Goal: Task Accomplishment & Management: Use online tool/utility

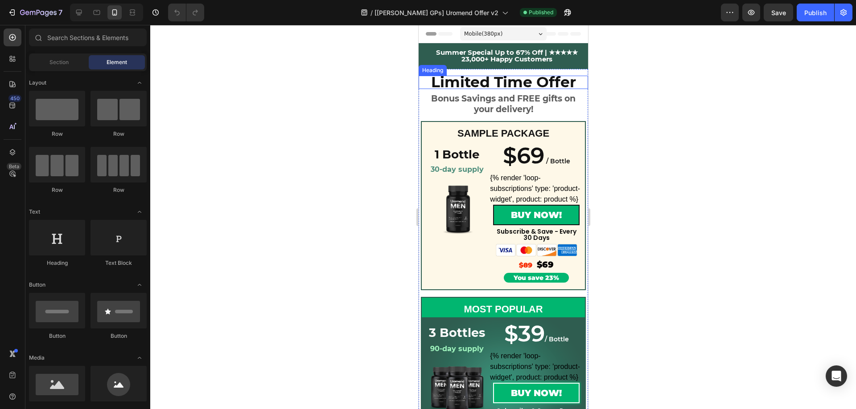
click at [422, 83] on h2 "Limited Time Offer" at bounding box center [502, 82] width 169 height 13
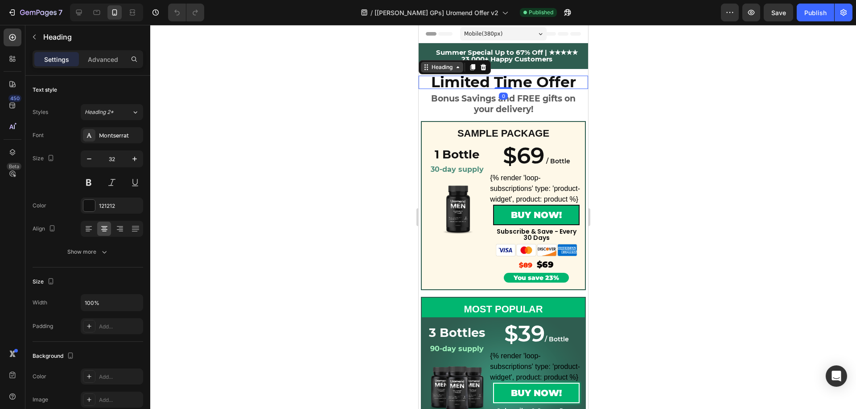
click at [422, 69] on icon at bounding box center [425, 67] width 7 height 7
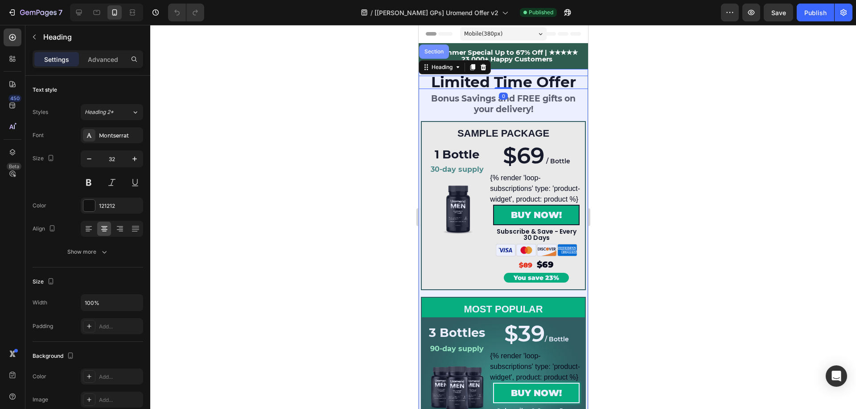
click at [433, 53] on div "Section" at bounding box center [433, 51] width 23 height 5
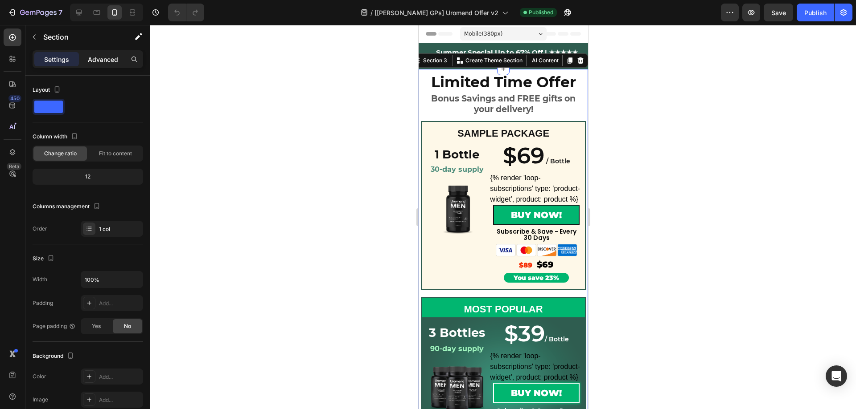
click at [111, 58] on p "Advanced" at bounding box center [103, 59] width 30 height 9
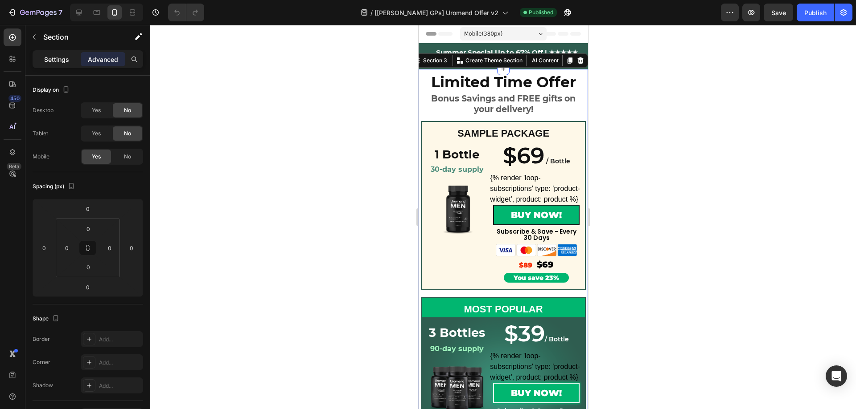
click at [53, 59] on p "Settings" at bounding box center [56, 59] width 25 height 9
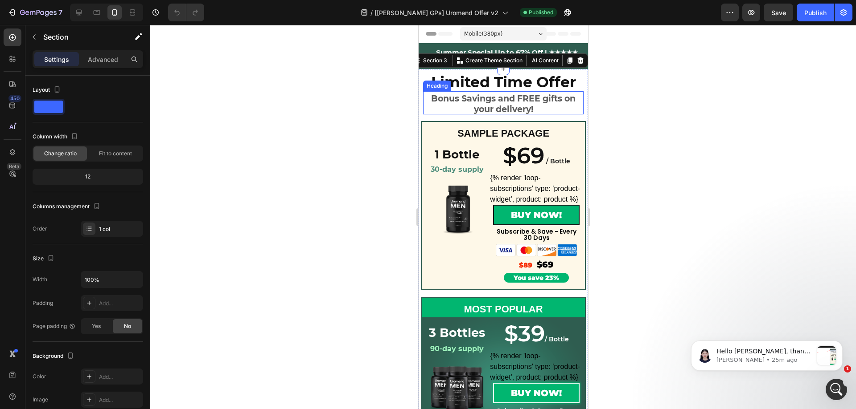
click at [422, 95] on h2 "Bonus Savings and FREE gifts on your delivery!" at bounding box center [502, 102] width 160 height 23
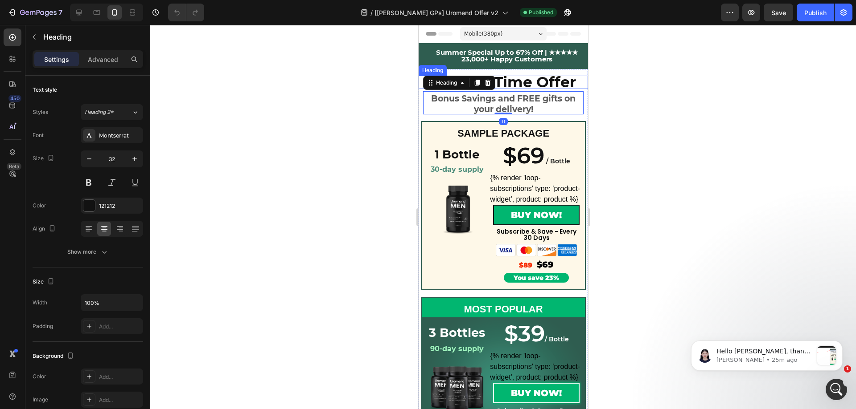
click at [420, 74] on div "Limited Time Offer Heading Bonus Savings and FREE gifts on your delivery! Headi…" at bounding box center [502, 357] width 169 height 577
click at [421, 104] on div "Limited Time Offer Heading 0 Bonus Savings and FREE gifts on your delivery! Hea…" at bounding box center [502, 357] width 169 height 577
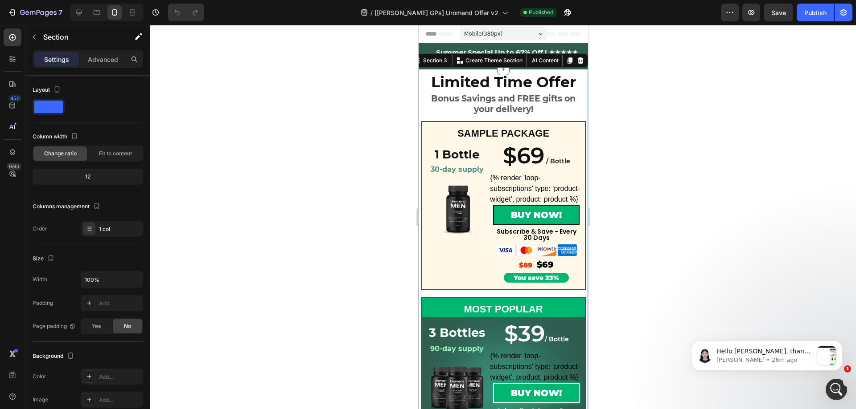
click at [419, 106] on div "Limited Time Offer Heading Bonus Savings and FREE gifts on your delivery! Headi…" at bounding box center [502, 357] width 169 height 577
click at [425, 111] on h2 "Bonus Savings and FREE gifts on your delivery!" at bounding box center [502, 102] width 160 height 23
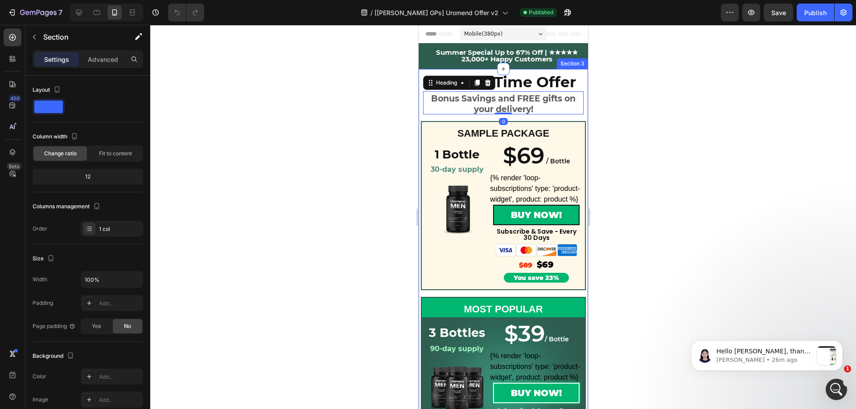
click at [420, 109] on div "Limited Time Offer Heading Bonus Savings and FREE gifts on your delivery! Headi…" at bounding box center [502, 357] width 169 height 577
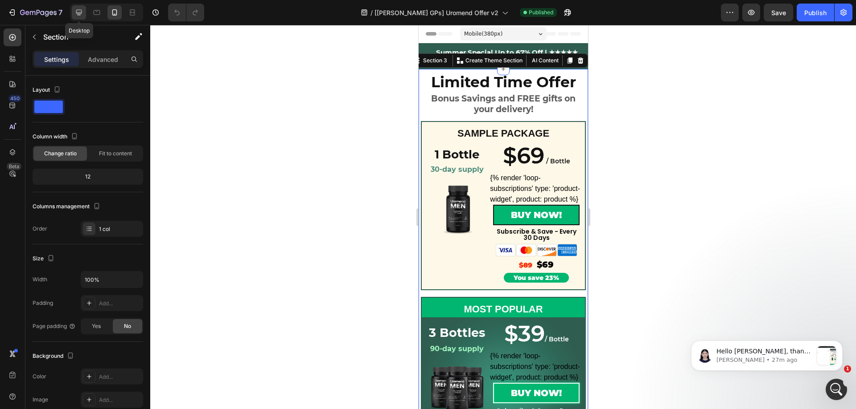
click at [76, 13] on icon at bounding box center [78, 12] width 9 height 9
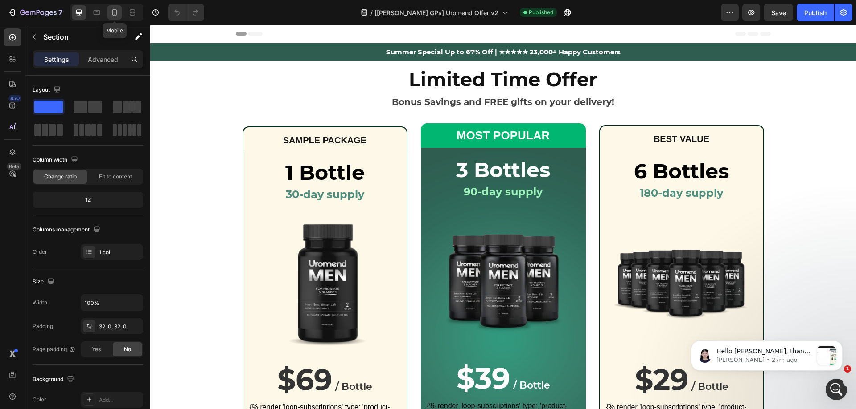
click at [116, 17] on div at bounding box center [114, 12] width 14 height 14
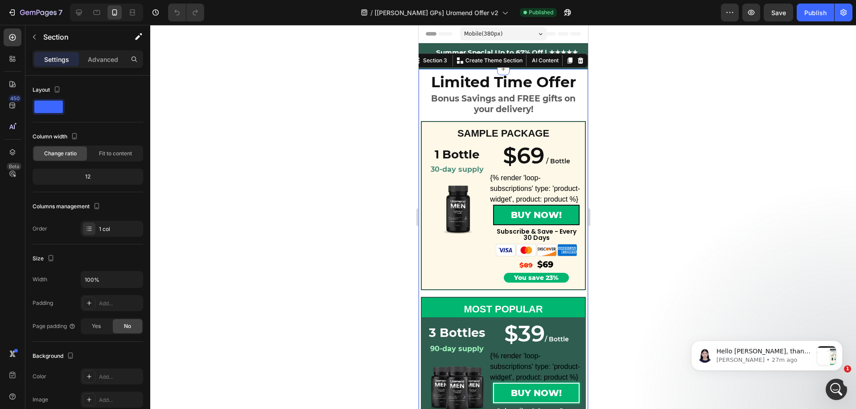
scroll to position [13, 0]
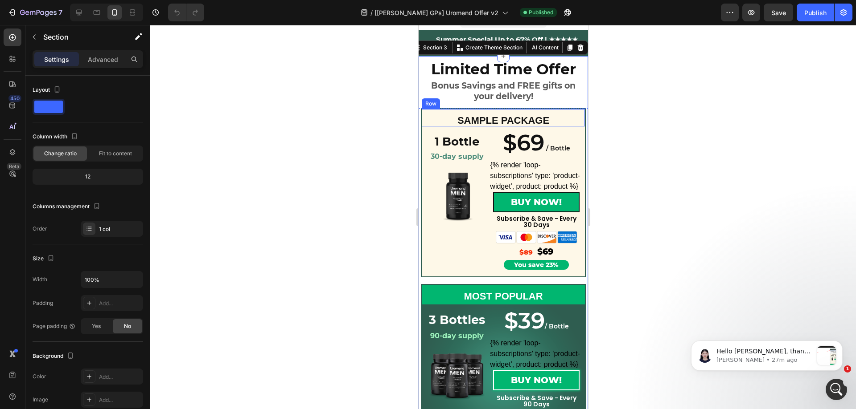
click at [431, 104] on div "Row" at bounding box center [430, 104] width 15 height 8
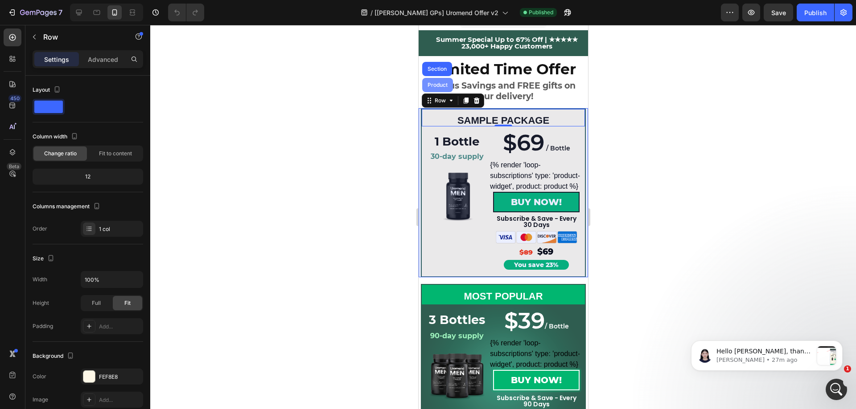
click at [435, 92] on div "Product" at bounding box center [437, 85] width 31 height 14
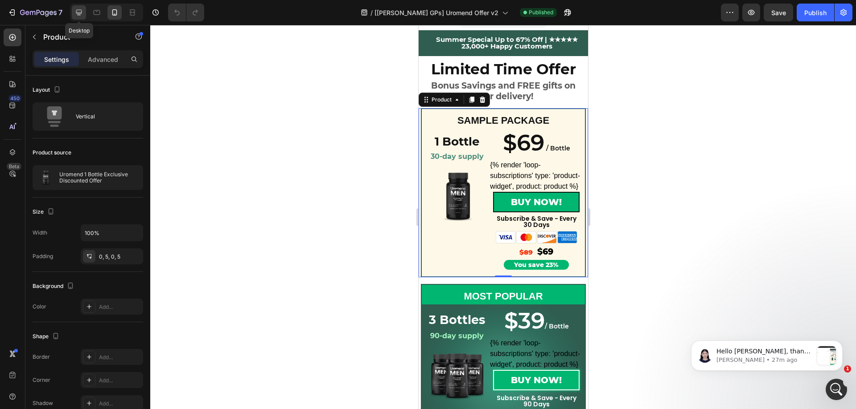
click at [78, 9] on icon at bounding box center [78, 12] width 9 height 9
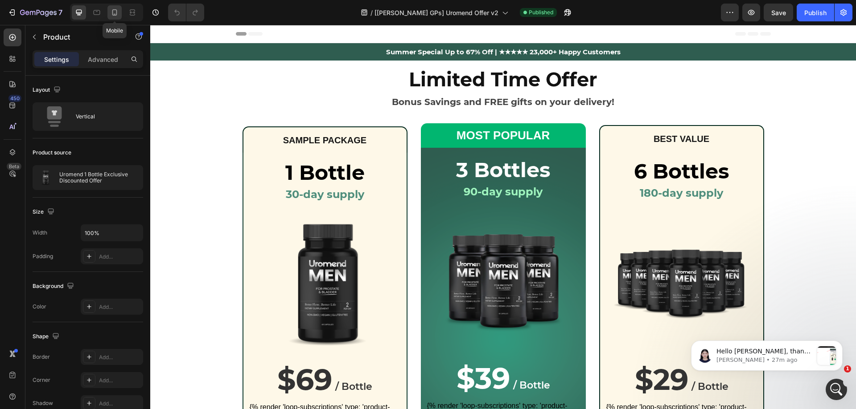
click at [120, 12] on div at bounding box center [114, 12] width 14 height 14
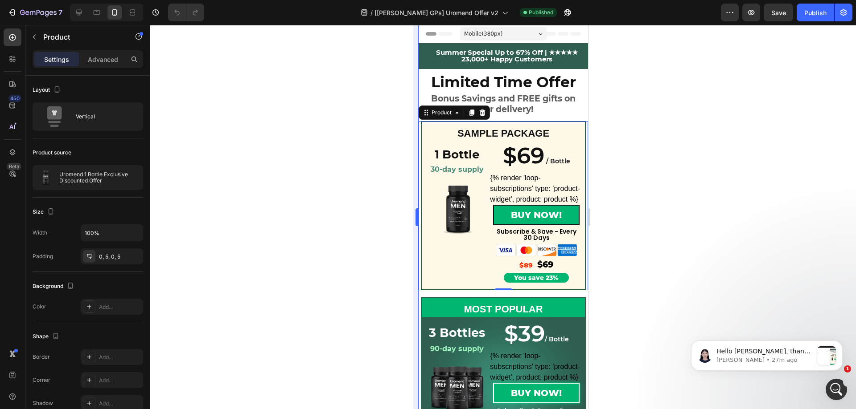
scroll to position [65, 0]
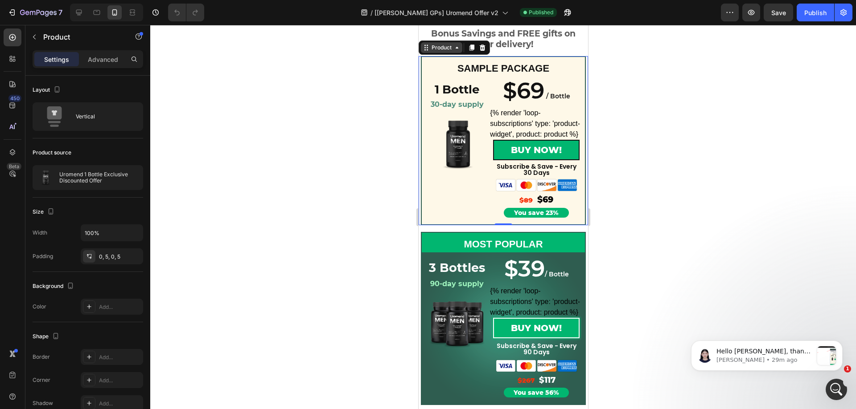
click at [450, 52] on div "Product" at bounding box center [440, 47] width 41 height 11
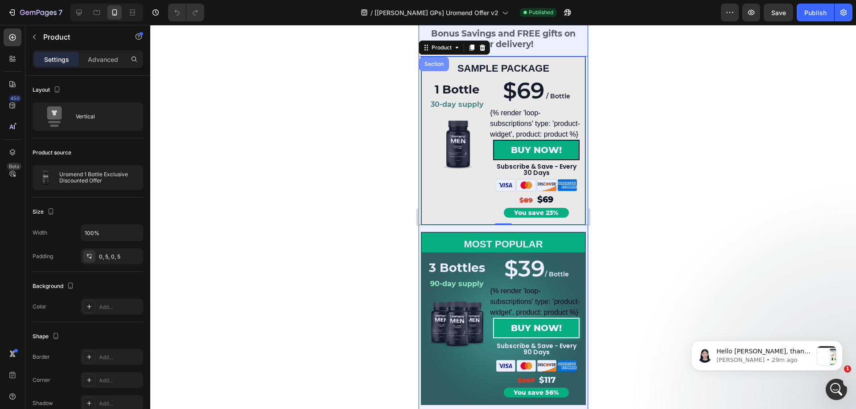
click at [432, 65] on div "Section" at bounding box center [433, 63] width 23 height 5
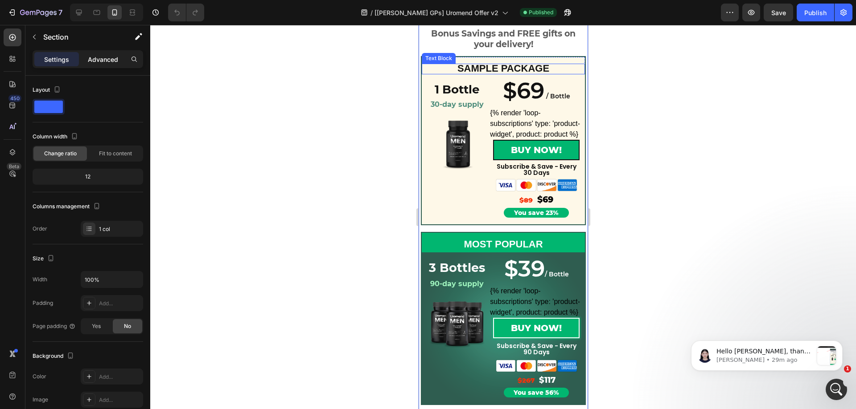
click at [98, 61] on p "Advanced" at bounding box center [103, 59] width 30 height 9
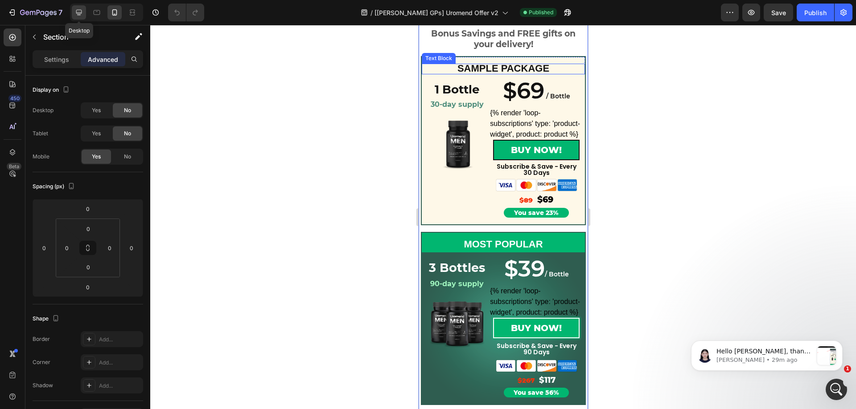
click at [77, 16] on icon at bounding box center [78, 12] width 9 height 9
type input "32"
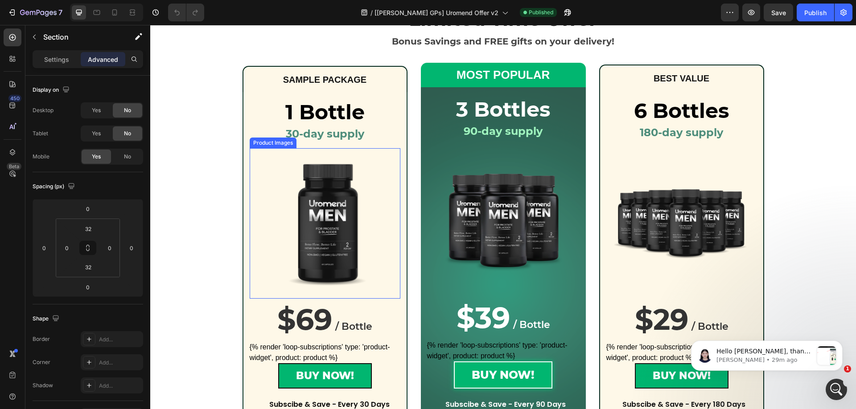
scroll to position [11, 0]
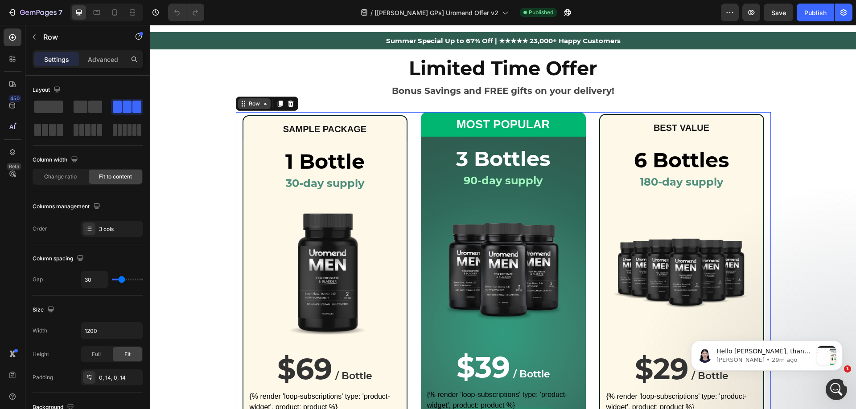
click at [243, 110] on div "Row" at bounding box center [267, 104] width 62 height 14
click at [247, 104] on div "Row" at bounding box center [254, 104] width 15 height 8
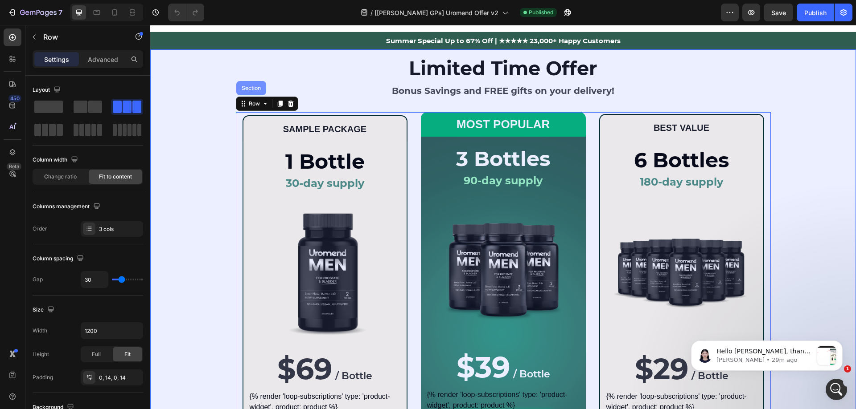
click at [245, 90] on div "Section" at bounding box center [251, 88] width 23 height 5
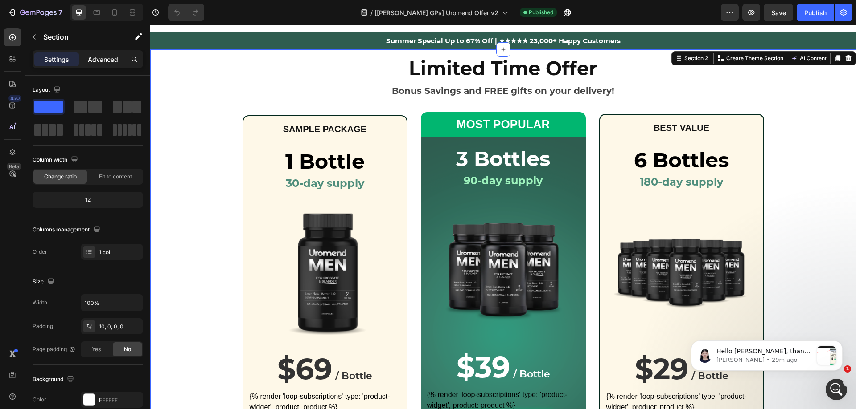
click at [94, 60] on p "Advanced" at bounding box center [103, 59] width 30 height 9
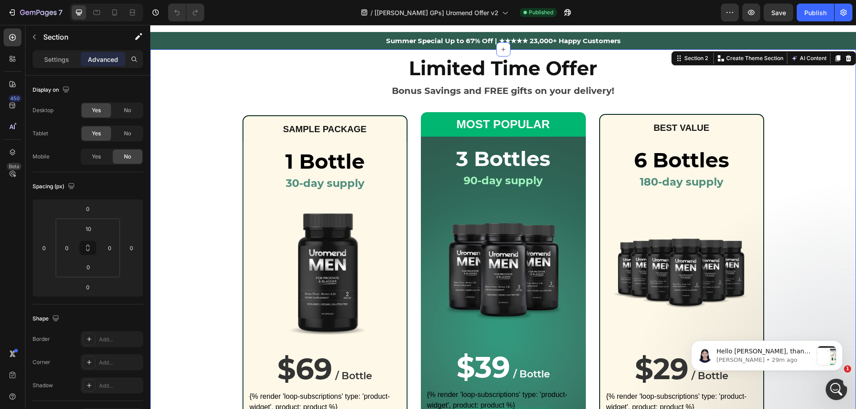
click at [208, 64] on div "Limited Time Offer Bonus Savings and FREE gifts on your delivery! Heading Row S…" at bounding box center [502, 295] width 705 height 482
click at [564, 13] on icon "button" at bounding box center [565, 14] width 2 height 2
click at [563, 12] on icon "button" at bounding box center [567, 12] width 9 height 9
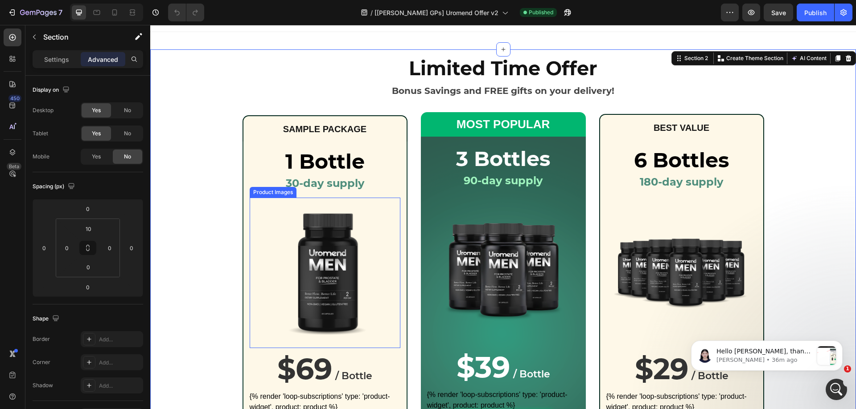
scroll to position [189, 0]
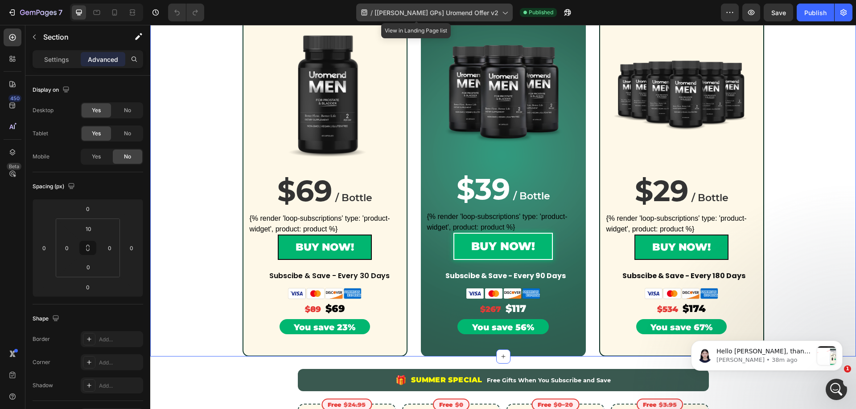
click at [479, 15] on span "[[PERSON_NAME] GPs] Uromend Offer v2" at bounding box center [436, 12] width 124 height 9
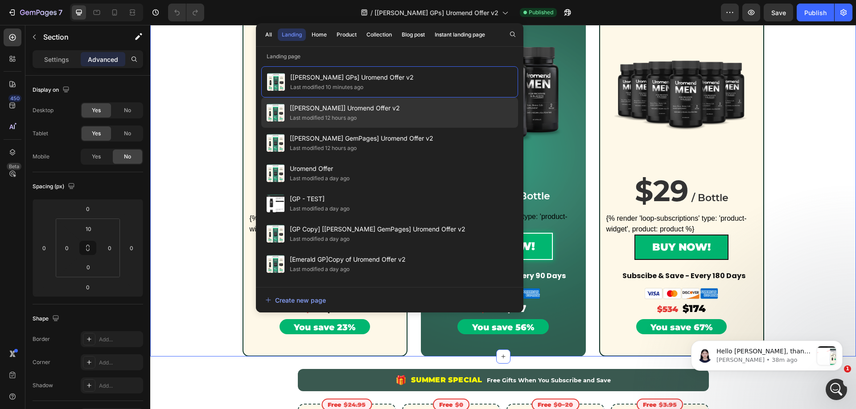
click at [370, 109] on span "[[PERSON_NAME]] Uromend Offer v2" at bounding box center [345, 108] width 110 height 11
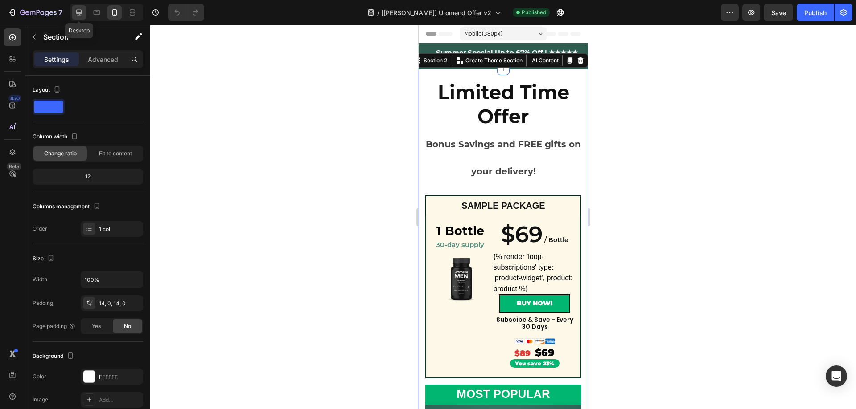
click at [72, 10] on div at bounding box center [79, 12] width 14 height 14
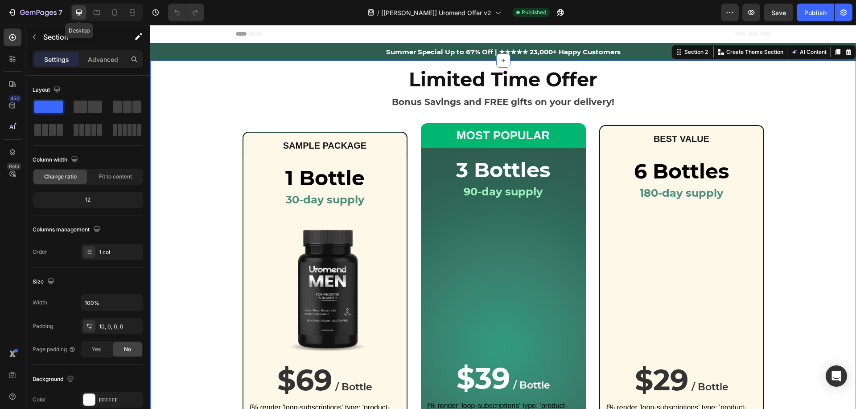
scroll to position [4, 0]
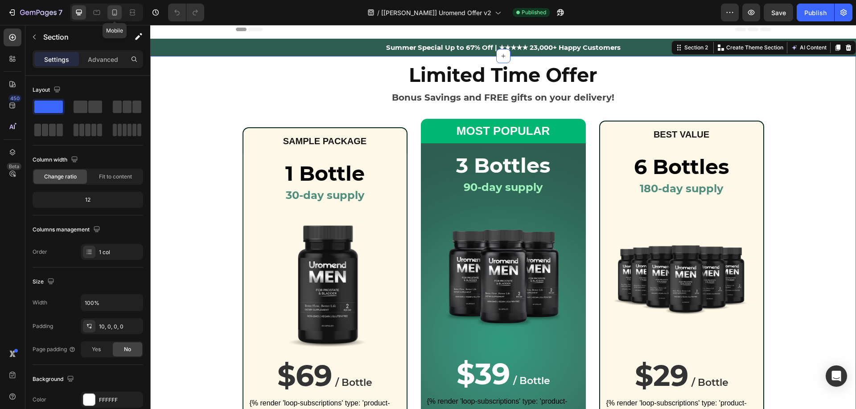
click at [119, 15] on icon at bounding box center [114, 12] width 9 height 9
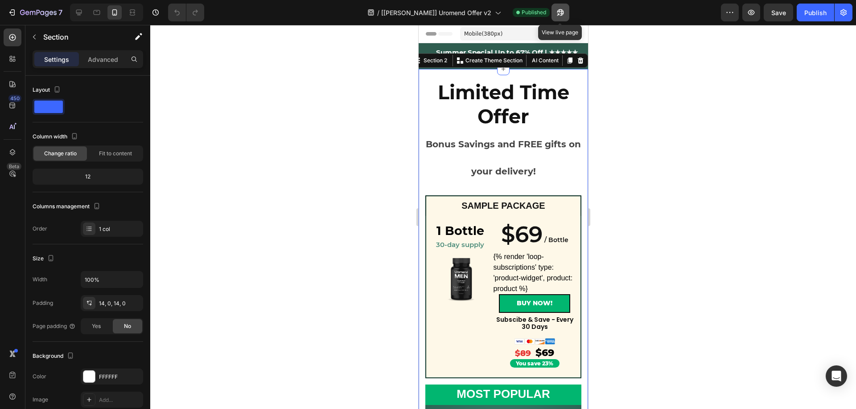
click at [562, 13] on icon "button" at bounding box center [560, 12] width 9 height 9
click at [100, 62] on p "Advanced" at bounding box center [103, 59] width 30 height 9
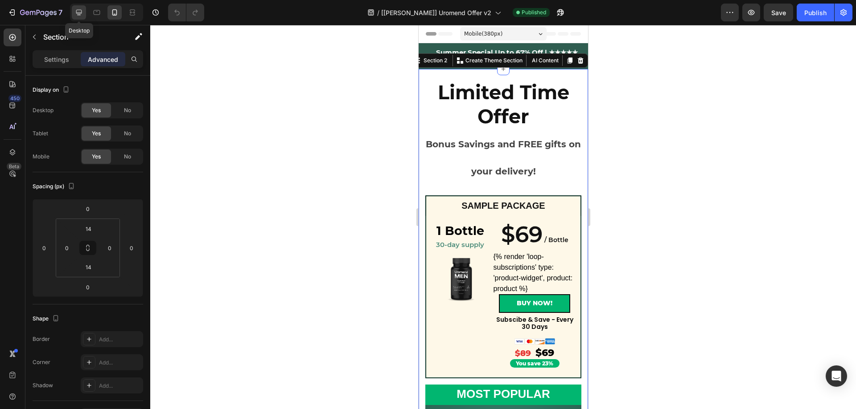
click at [81, 11] on icon at bounding box center [78, 12] width 9 height 9
type input "10"
type input "0"
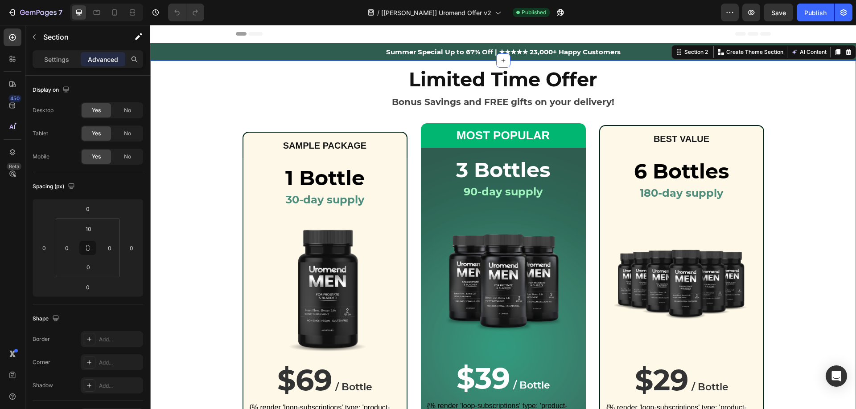
scroll to position [4, 0]
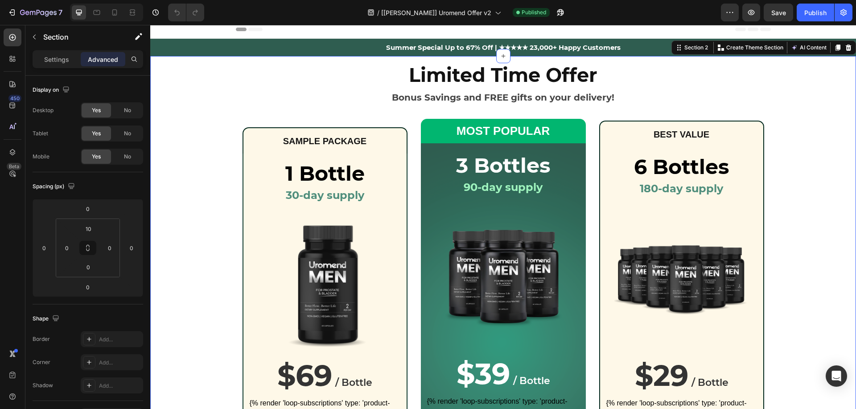
click at [210, 65] on div "Limited Time Offer Bonus Savings and FREE gifts on your delivery! Heading Row S…" at bounding box center [502, 304] width 705 height 486
click at [494, 15] on icon at bounding box center [497, 12] width 9 height 9
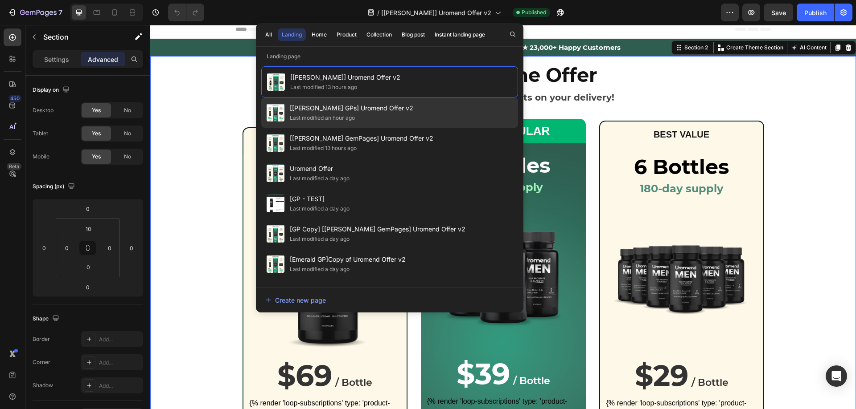
click at [320, 117] on div "Last modified an hour ago" at bounding box center [322, 118] width 65 height 9
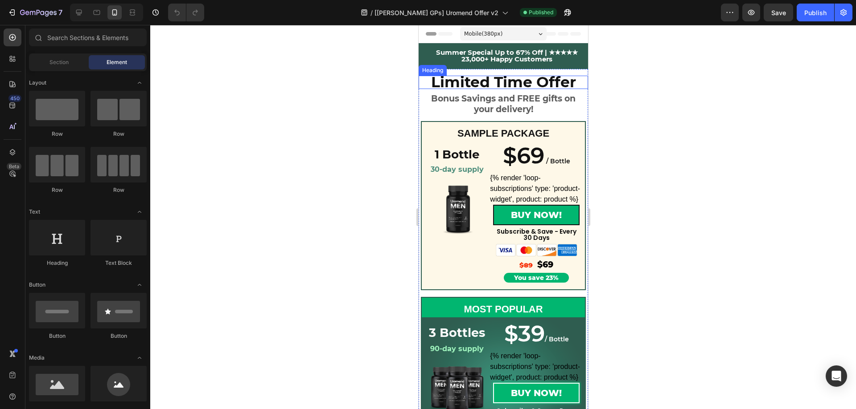
click at [420, 85] on h2 "Limited Time Offer" at bounding box center [502, 82] width 169 height 13
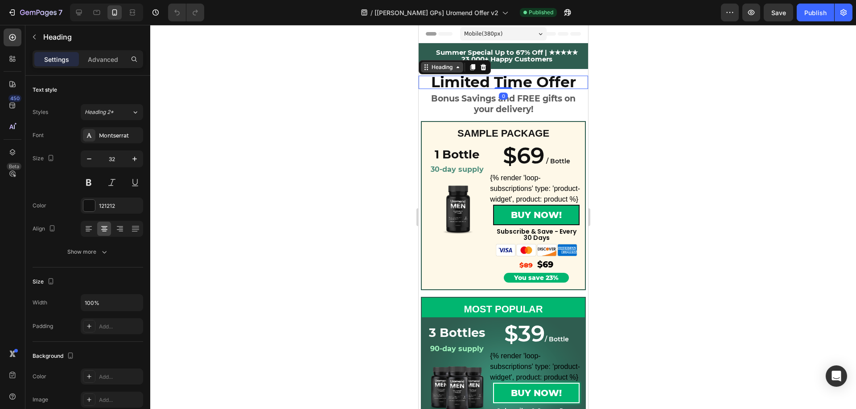
click at [425, 69] on icon at bounding box center [425, 67] width 7 height 7
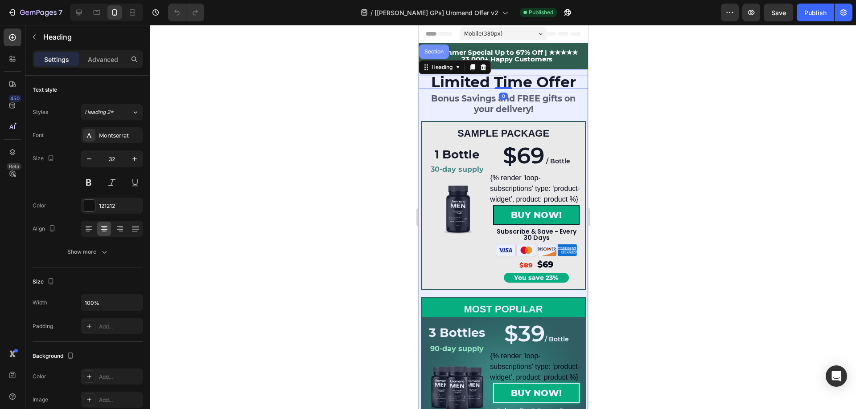
click at [434, 52] on div "Section" at bounding box center [433, 51] width 23 height 5
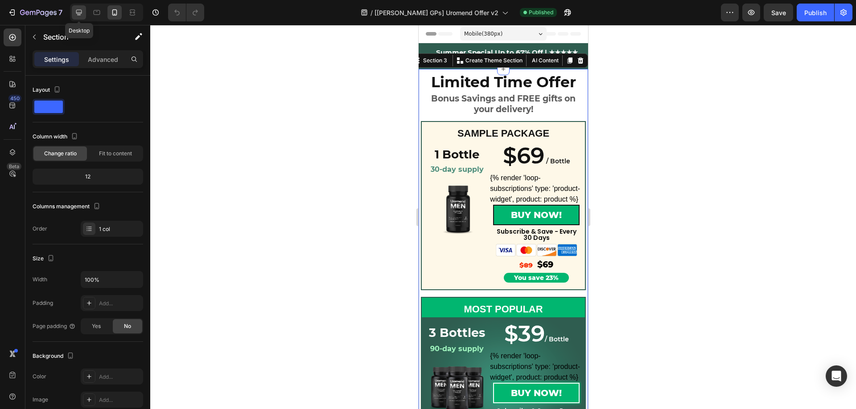
click at [78, 16] on icon at bounding box center [78, 12] width 9 height 9
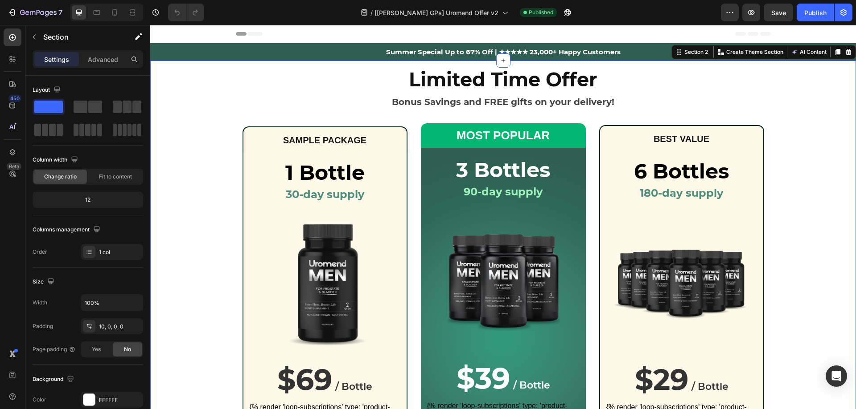
click at [185, 80] on div "Limited Time Offer Bonus Savings and FREE gifts on your delivery! Heading Row S…" at bounding box center [502, 300] width 705 height 470
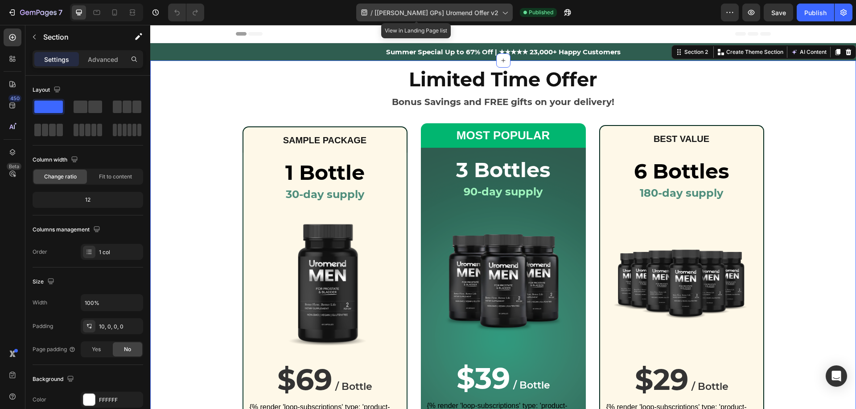
click at [500, 10] on icon at bounding box center [504, 12] width 9 height 9
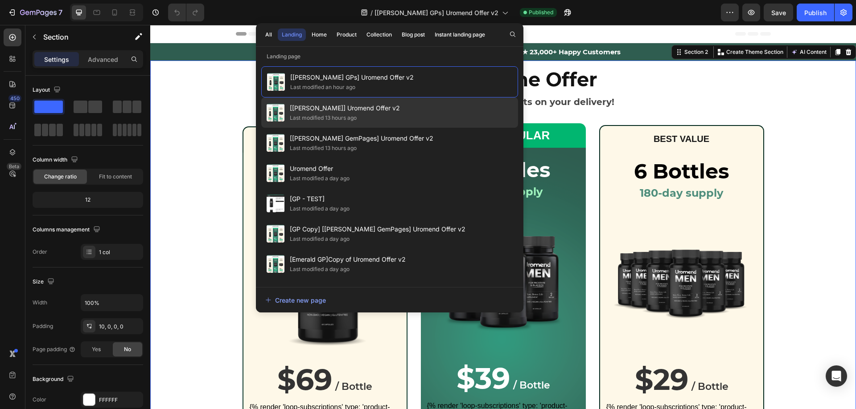
click at [361, 117] on div "Last modified 13 hours ago" at bounding box center [345, 118] width 110 height 9
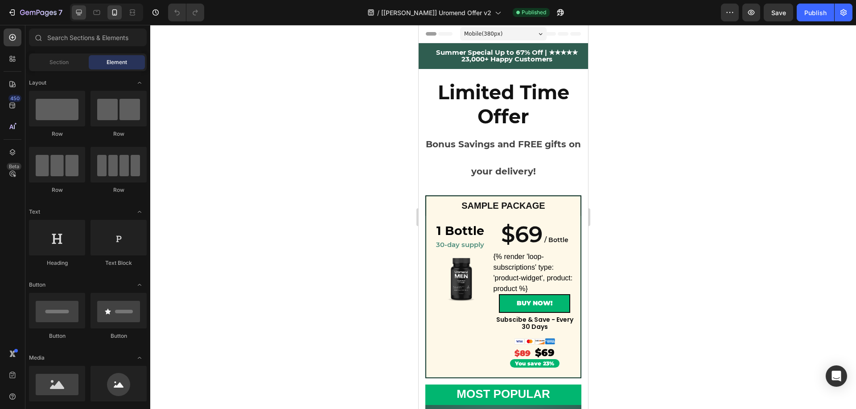
click at [85, 13] on div at bounding box center [79, 12] width 14 height 14
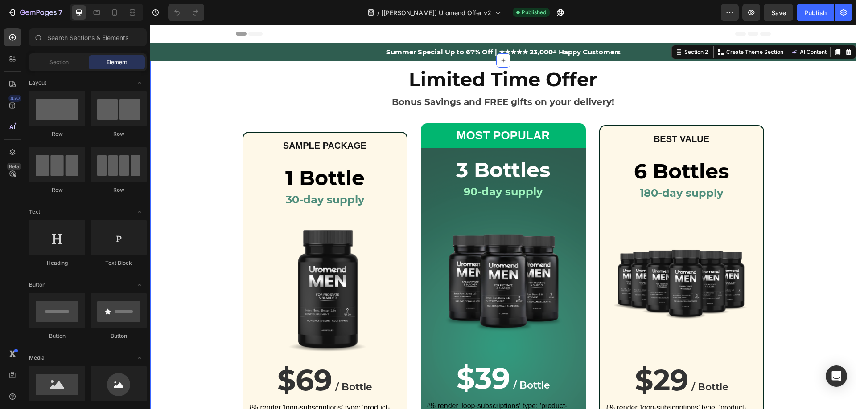
click at [166, 73] on div "Limited Time Offer Bonus Savings and FREE gifts on your delivery! Heading Row S…" at bounding box center [502, 308] width 705 height 486
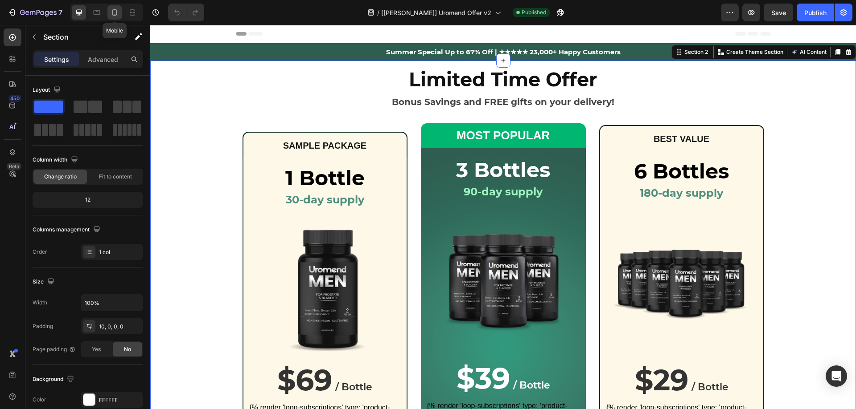
click at [110, 16] on icon at bounding box center [114, 12] width 9 height 9
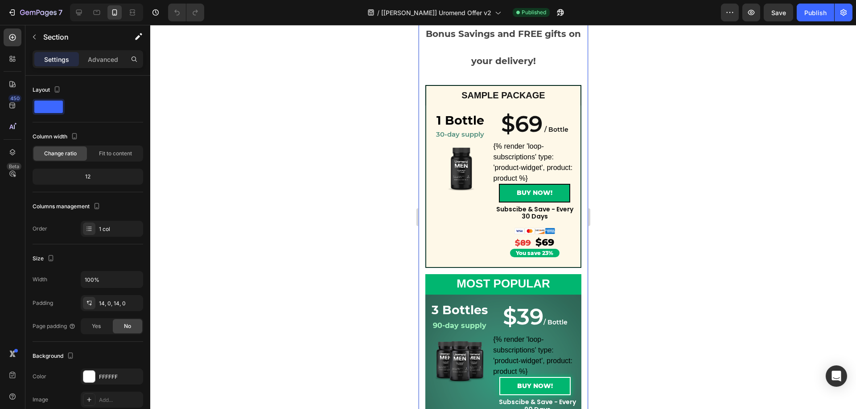
scroll to position [13, 0]
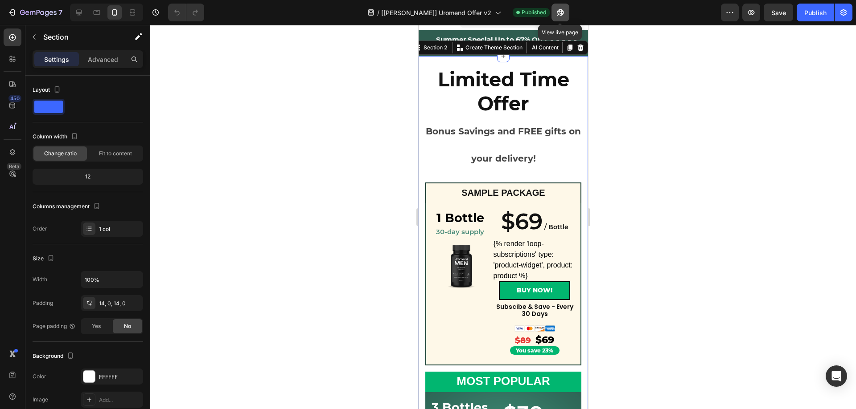
click at [563, 15] on icon "button" at bounding box center [560, 12] width 9 height 9
click at [692, 94] on div at bounding box center [502, 217] width 705 height 385
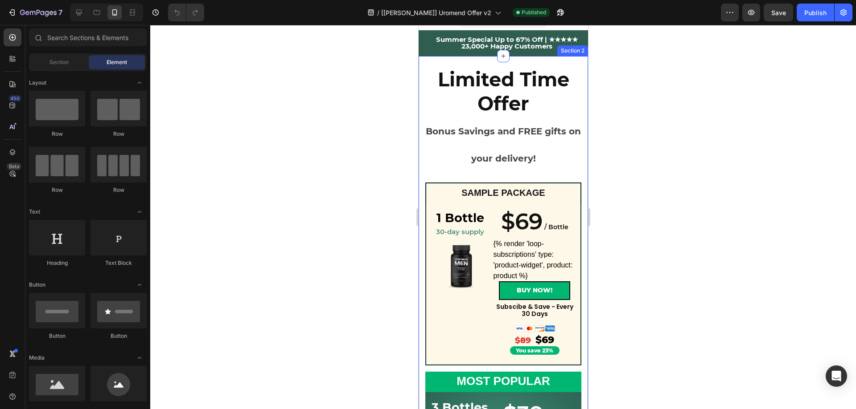
click at [460, 60] on div "Limited Time Offer Bonus Savings and FREE gifts on your delivery! Heading Row S…" at bounding box center [502, 408] width 169 height 704
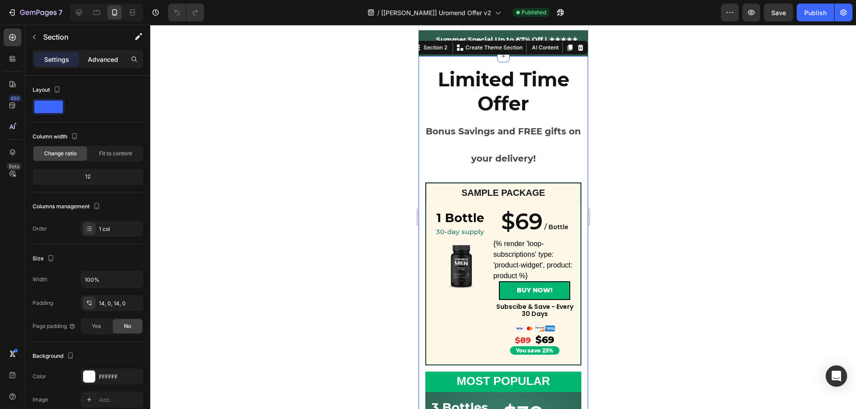
click at [106, 63] on p "Advanced" at bounding box center [103, 59] width 30 height 9
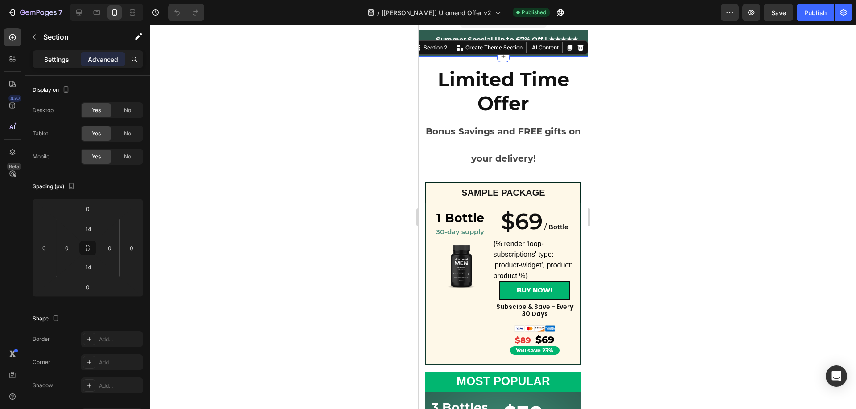
click at [51, 60] on p "Settings" at bounding box center [56, 59] width 25 height 9
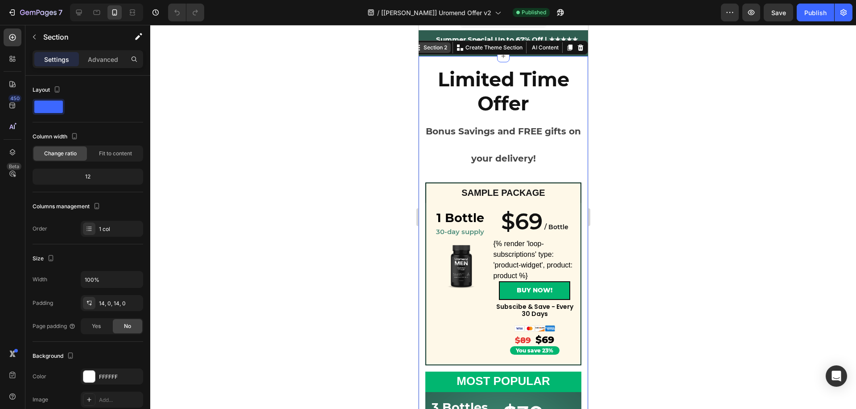
click at [429, 49] on div "Section 2" at bounding box center [434, 48] width 27 height 8
click at [564, 15] on icon "button" at bounding box center [560, 12] width 9 height 9
click at [687, 90] on div at bounding box center [502, 217] width 705 height 385
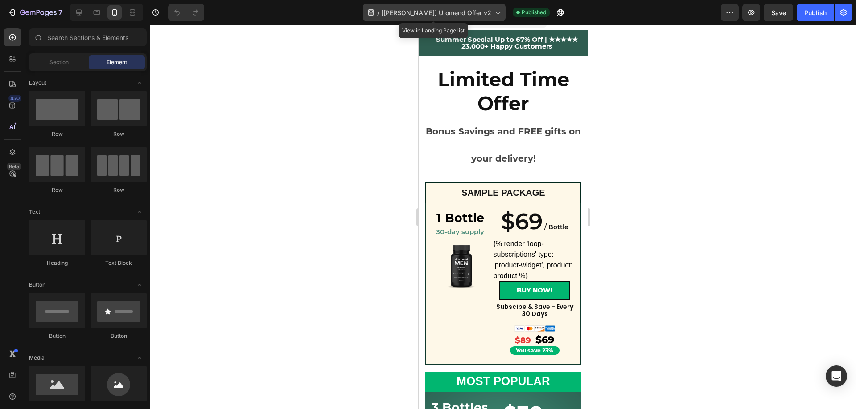
click at [461, 12] on span "[[PERSON_NAME]] Uromend Offer v2" at bounding box center [436, 12] width 110 height 9
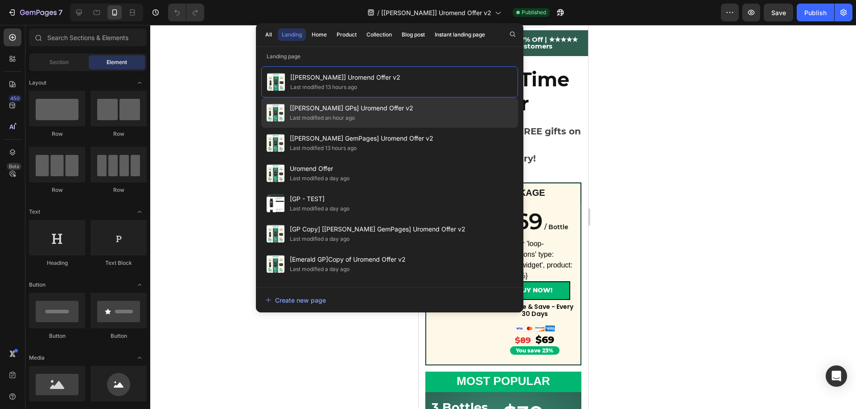
click at [320, 115] on div "Last modified an hour ago" at bounding box center [322, 118] width 65 height 9
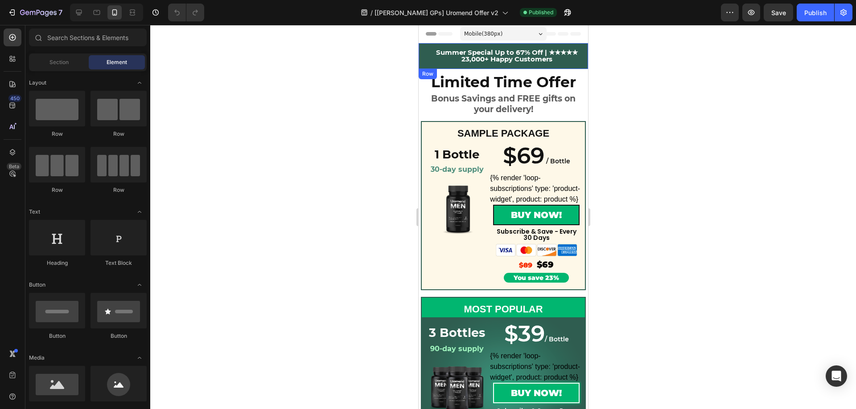
click at [422, 49] on div "Summer Special Up to 67% Off | ★★★★★ 23,000+ Happy Customers Text Block Row" at bounding box center [502, 56] width 169 height 26
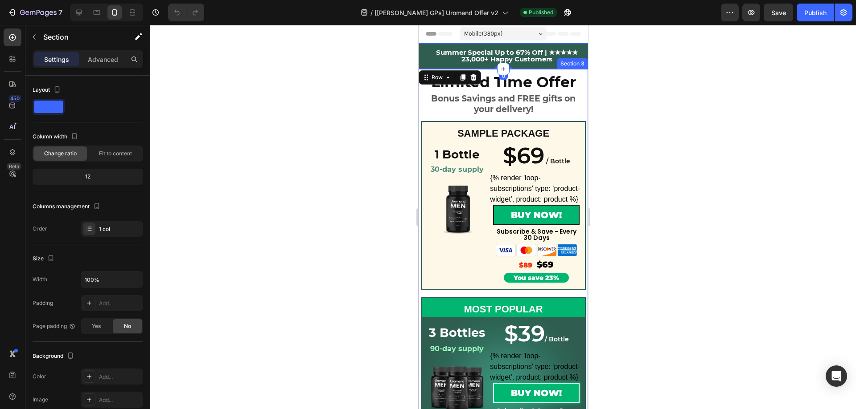
click at [420, 102] on div "Limited Time Offer Heading Bonus Savings and FREE gifts on your delivery! Headi…" at bounding box center [502, 357] width 169 height 577
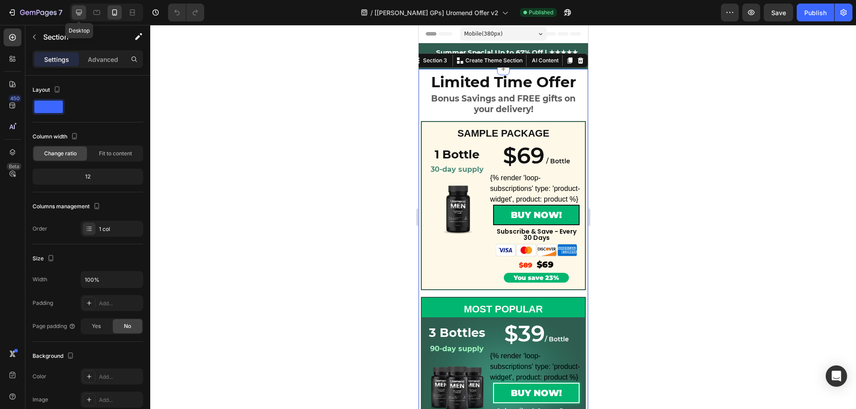
click at [79, 11] on icon at bounding box center [78, 12] width 9 height 9
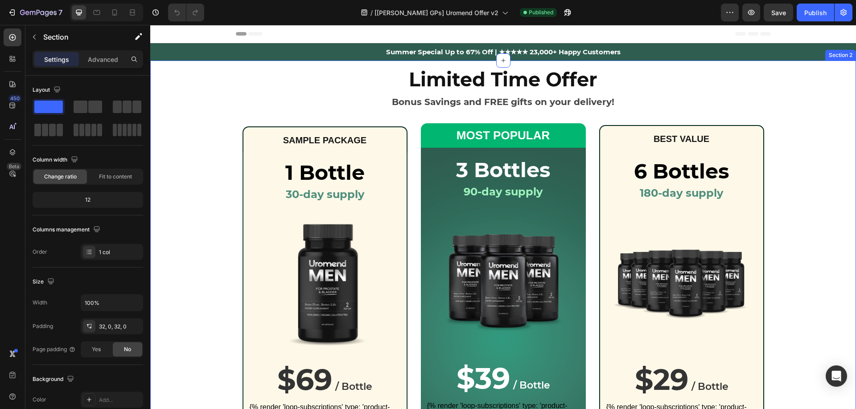
click at [175, 67] on div "Limited Time Offer Bonus Savings and FREE gifts on your delivery! Heading Row S…" at bounding box center [502, 300] width 705 height 470
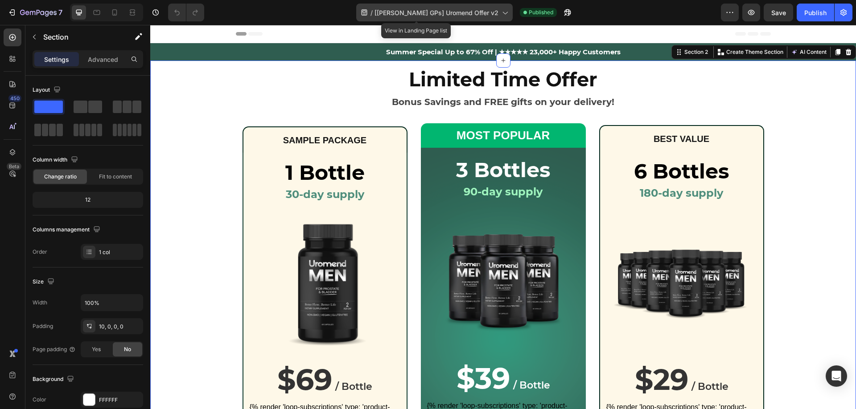
click at [481, 9] on div "/ [Alice GPs] Uromend Offer v2" at bounding box center [434, 13] width 156 height 18
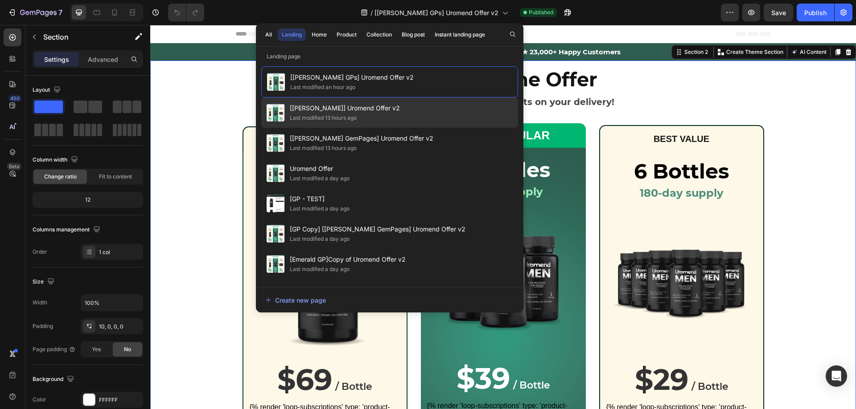
click at [341, 114] on div "Last modified 13 hours ago" at bounding box center [323, 118] width 67 height 9
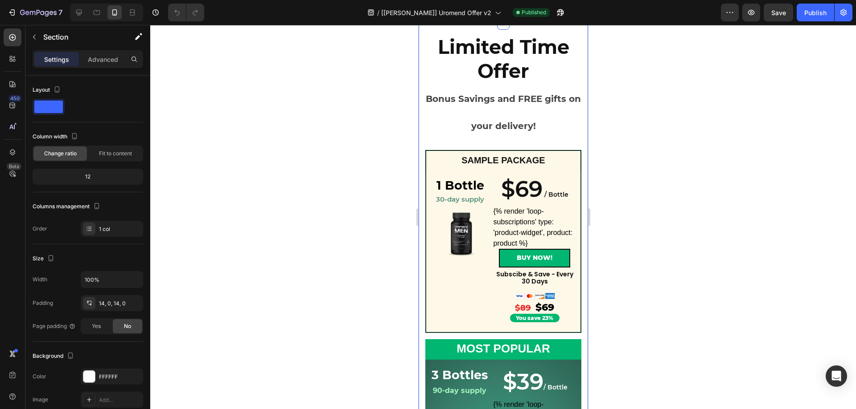
scroll to position [45, 0]
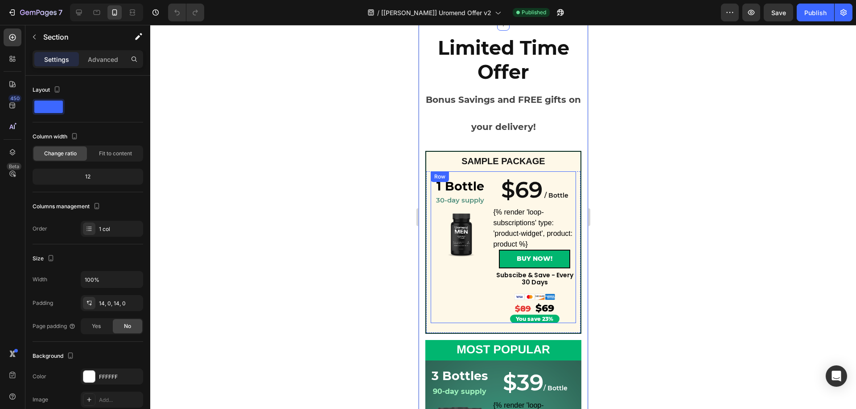
click at [438, 179] on div "Row" at bounding box center [439, 177] width 15 height 8
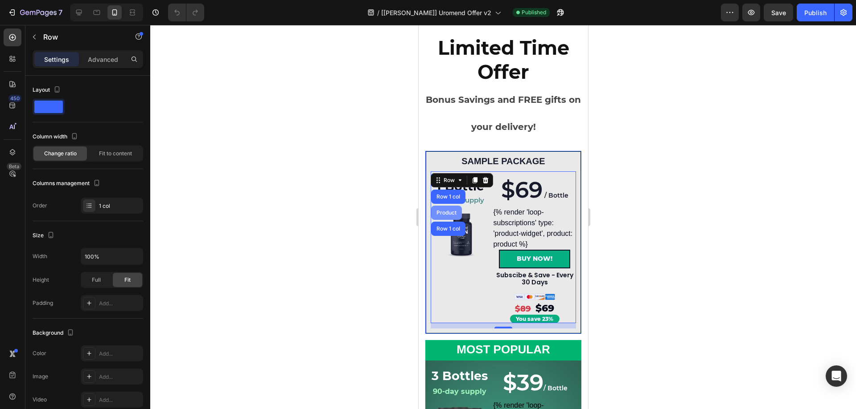
click at [447, 217] on div "Product" at bounding box center [445, 213] width 31 height 14
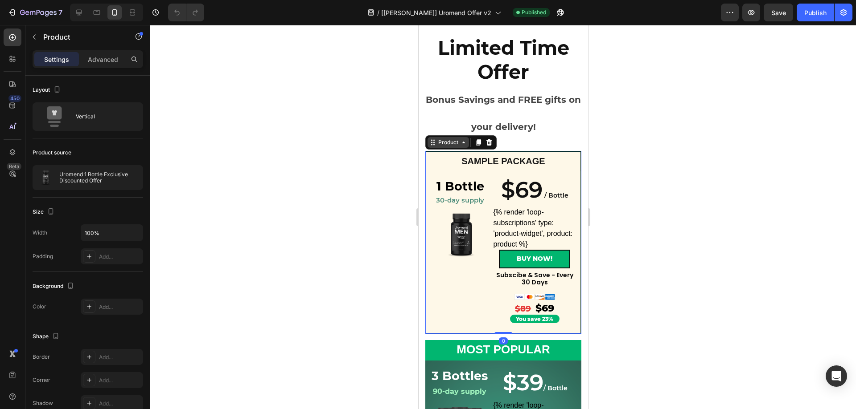
click at [439, 140] on div "Product" at bounding box center [448, 143] width 24 height 8
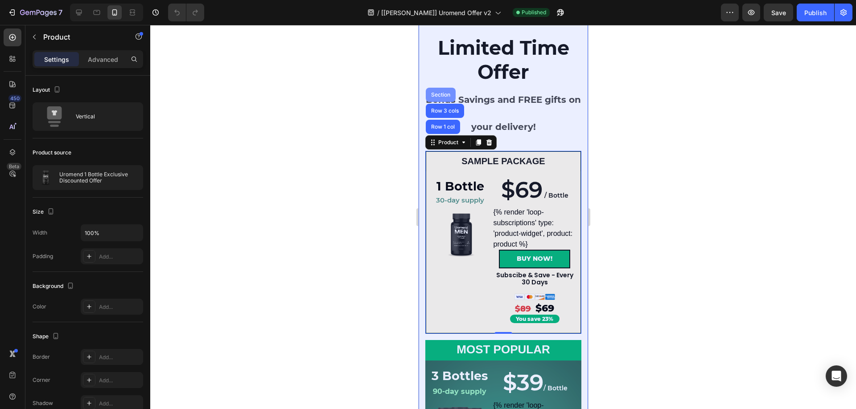
click at [443, 96] on div "Section" at bounding box center [440, 94] width 23 height 5
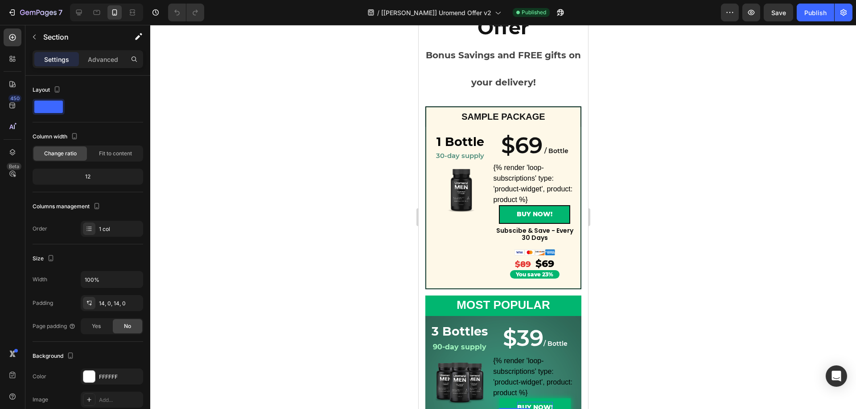
scroll to position [267, 0]
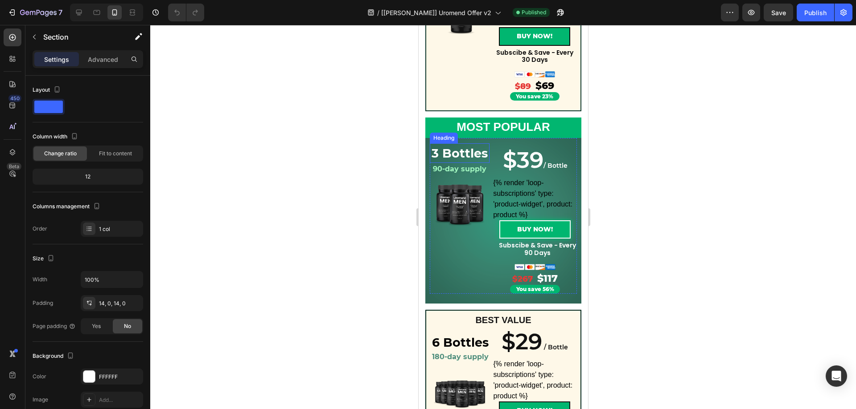
click at [437, 142] on div "3 Bottles Heading 90-day supply Heading Product Images $39 / Bottle Heading $39…" at bounding box center [502, 216] width 147 height 156
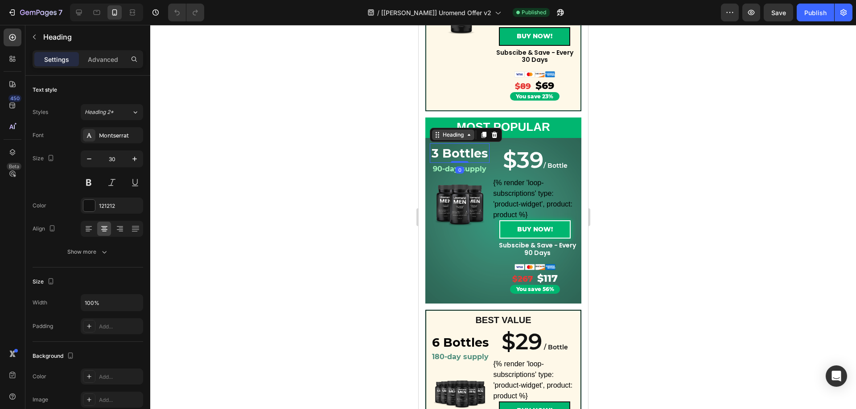
click at [441, 138] on div "Heading" at bounding box center [452, 135] width 25 height 8
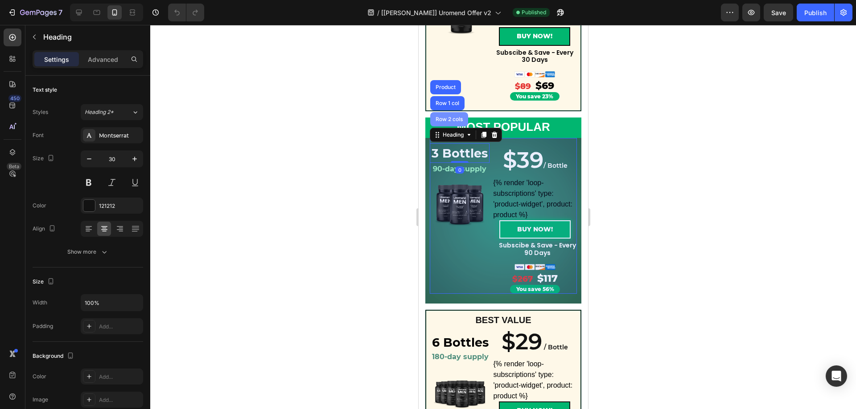
click at [445, 122] on div "Row 2 cols" at bounding box center [448, 119] width 31 height 5
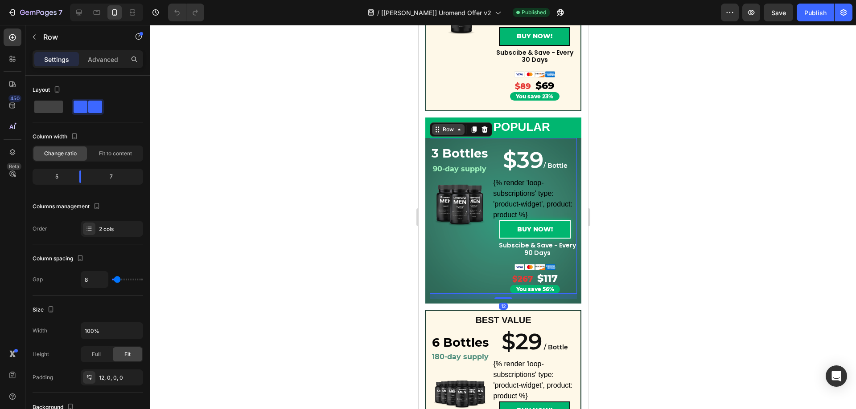
click at [447, 129] on div "Row" at bounding box center [447, 130] width 15 height 8
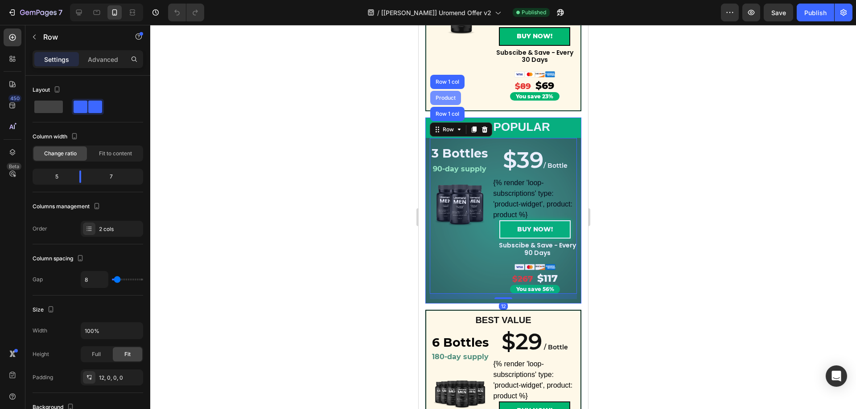
click at [444, 95] on div "Product" at bounding box center [445, 97] width 24 height 5
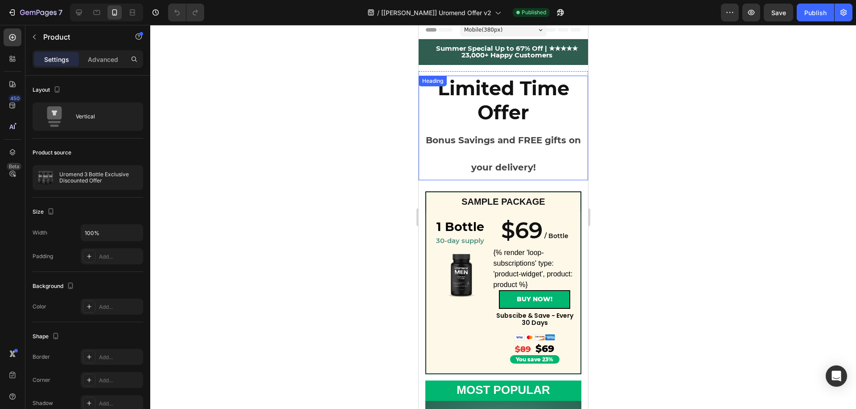
scroll to position [0, 0]
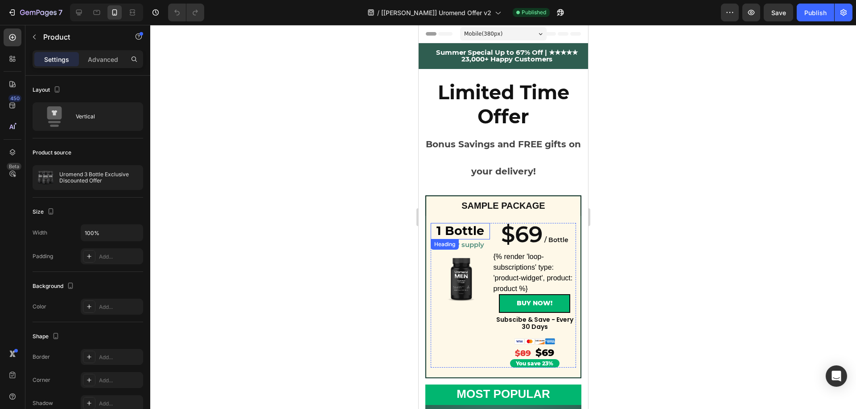
click at [443, 243] on div "Heading" at bounding box center [444, 245] width 25 height 8
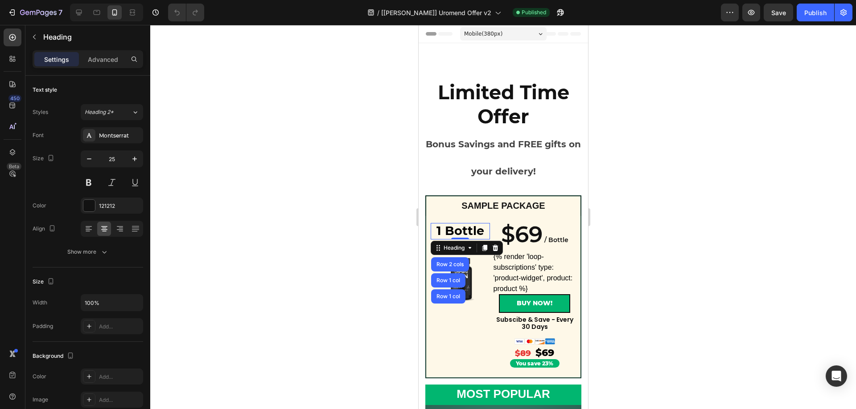
scroll to position [223, 0]
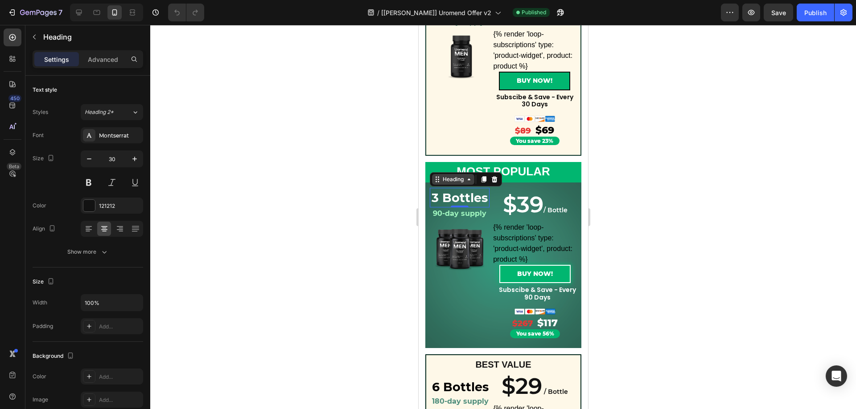
click at [441, 184] on div "Heading" at bounding box center [452, 179] width 42 height 11
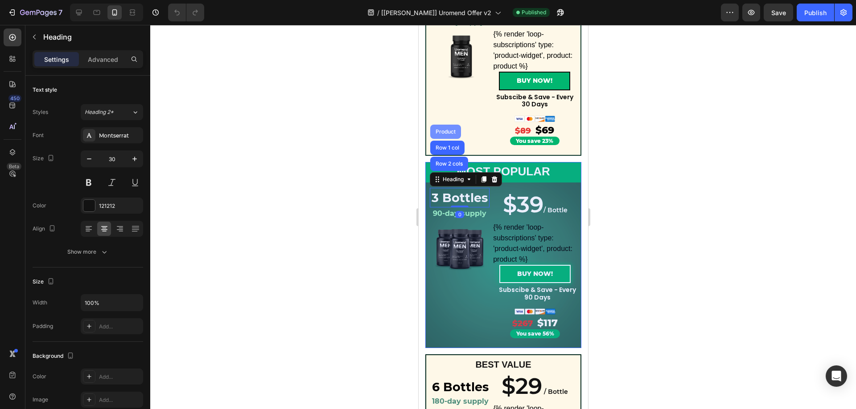
click at [443, 130] on div "Product" at bounding box center [445, 131] width 24 height 5
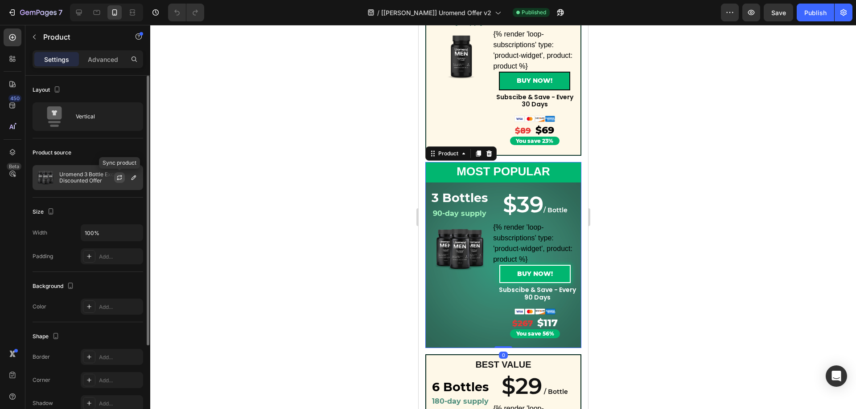
click at [120, 175] on icon "button" at bounding box center [119, 177] width 7 height 7
click at [810, 16] on div "Publish" at bounding box center [815, 12] width 22 height 9
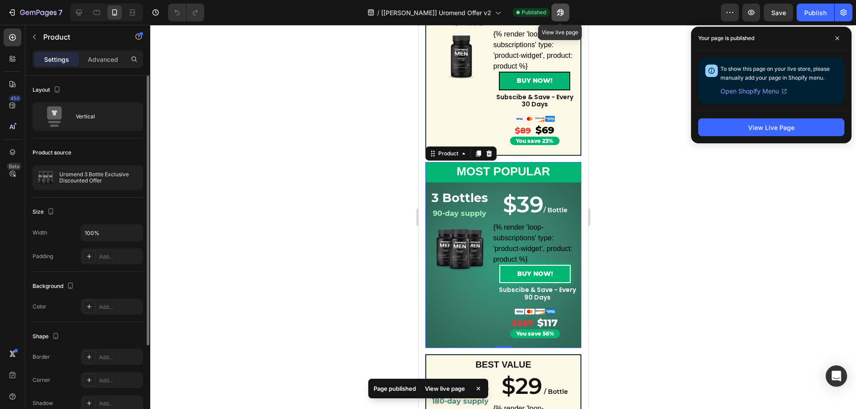
click at [566, 11] on button "button" at bounding box center [560, 13] width 18 height 18
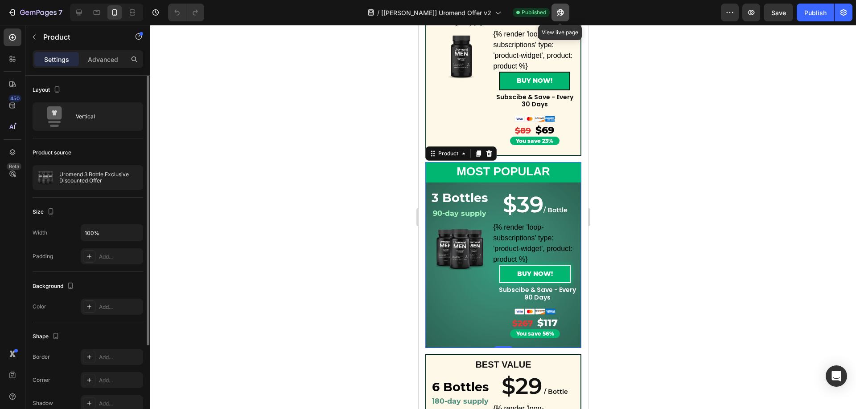
click at [559, 16] on icon "button" at bounding box center [558, 14] width 2 height 2
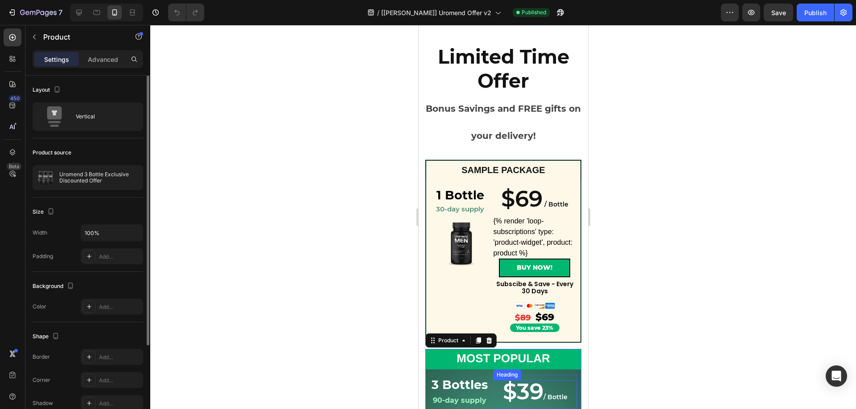
scroll to position [0, 0]
